Goal: Task Accomplishment & Management: Manage account settings

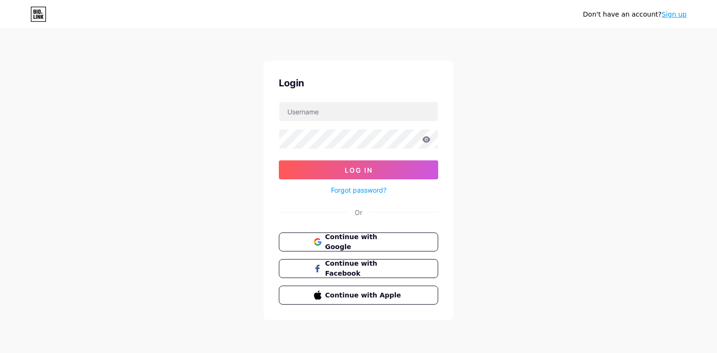
click at [329, 109] on input "text" at bounding box center [358, 111] width 158 height 19
type input "[EMAIL_ADDRESS][DOMAIN_NAME]"
click at [427, 141] on icon at bounding box center [426, 139] width 8 height 6
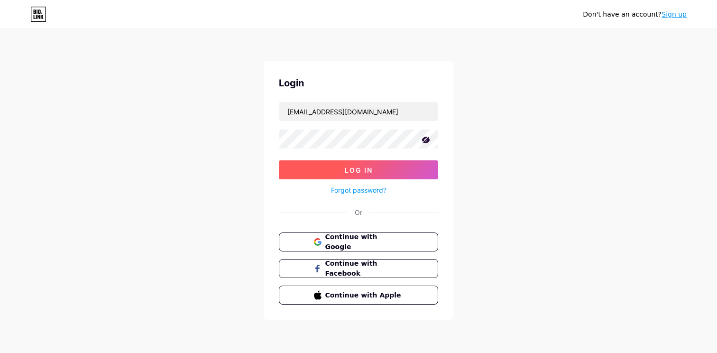
click at [325, 175] on button "Log In" at bounding box center [358, 169] width 159 height 19
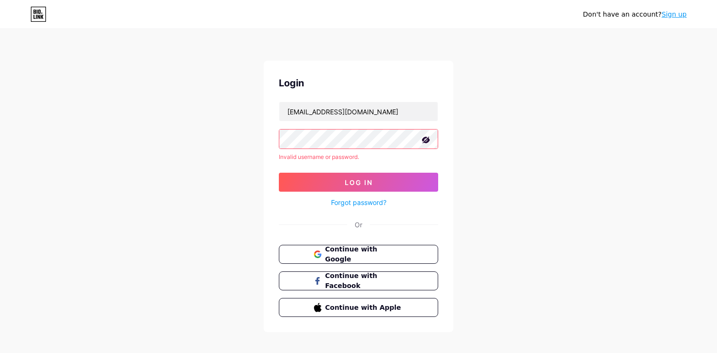
click at [343, 200] on link "Forgot password?" at bounding box center [358, 202] width 55 height 10
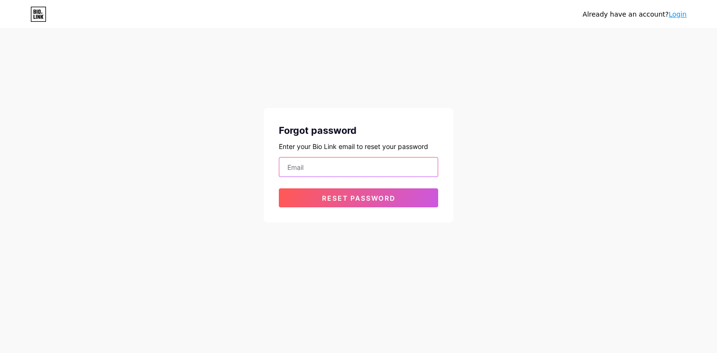
click at [308, 169] on input "email" at bounding box center [358, 166] width 158 height 19
type input "[EMAIL_ADDRESS][DOMAIN_NAME]"
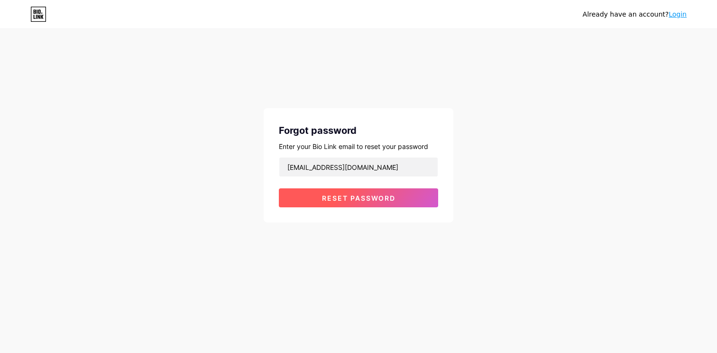
click at [334, 202] on button "Reset password" at bounding box center [358, 197] width 159 height 19
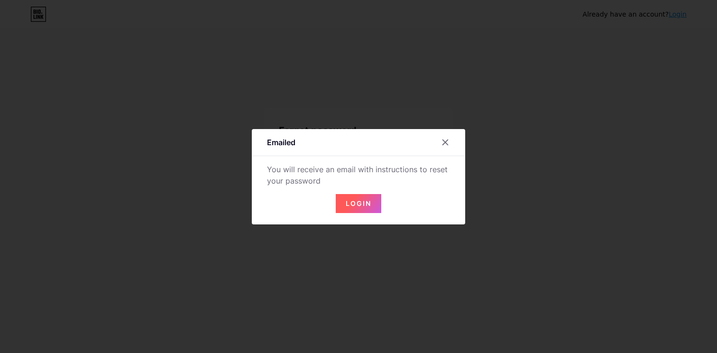
click at [358, 206] on span "Login" at bounding box center [359, 203] width 26 height 8
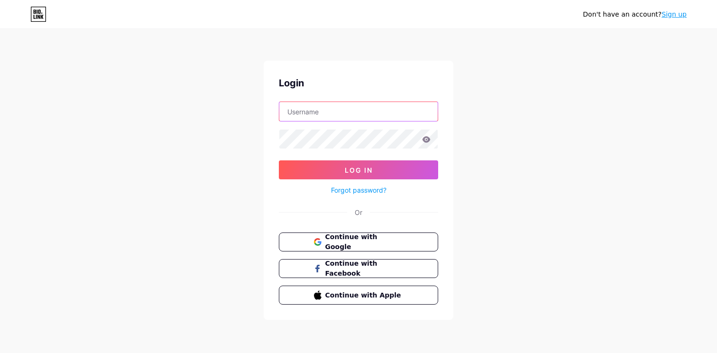
click at [309, 112] on input "text" at bounding box center [358, 111] width 158 height 19
type input "[EMAIL_ADDRESS][DOMAIN_NAME]"
click at [427, 137] on icon at bounding box center [426, 139] width 8 height 6
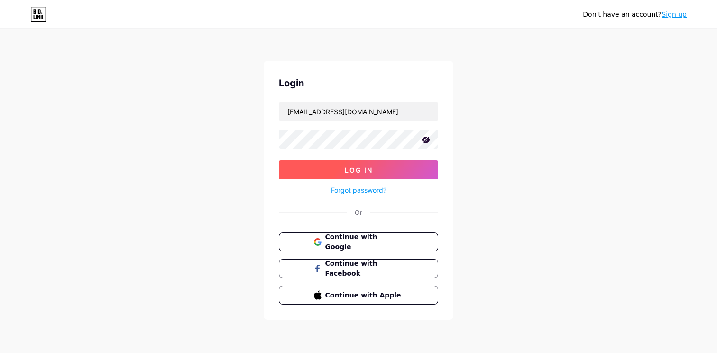
click at [388, 161] on button "Log In" at bounding box center [358, 169] width 159 height 19
